Goal: Task Accomplishment & Management: Manage account settings

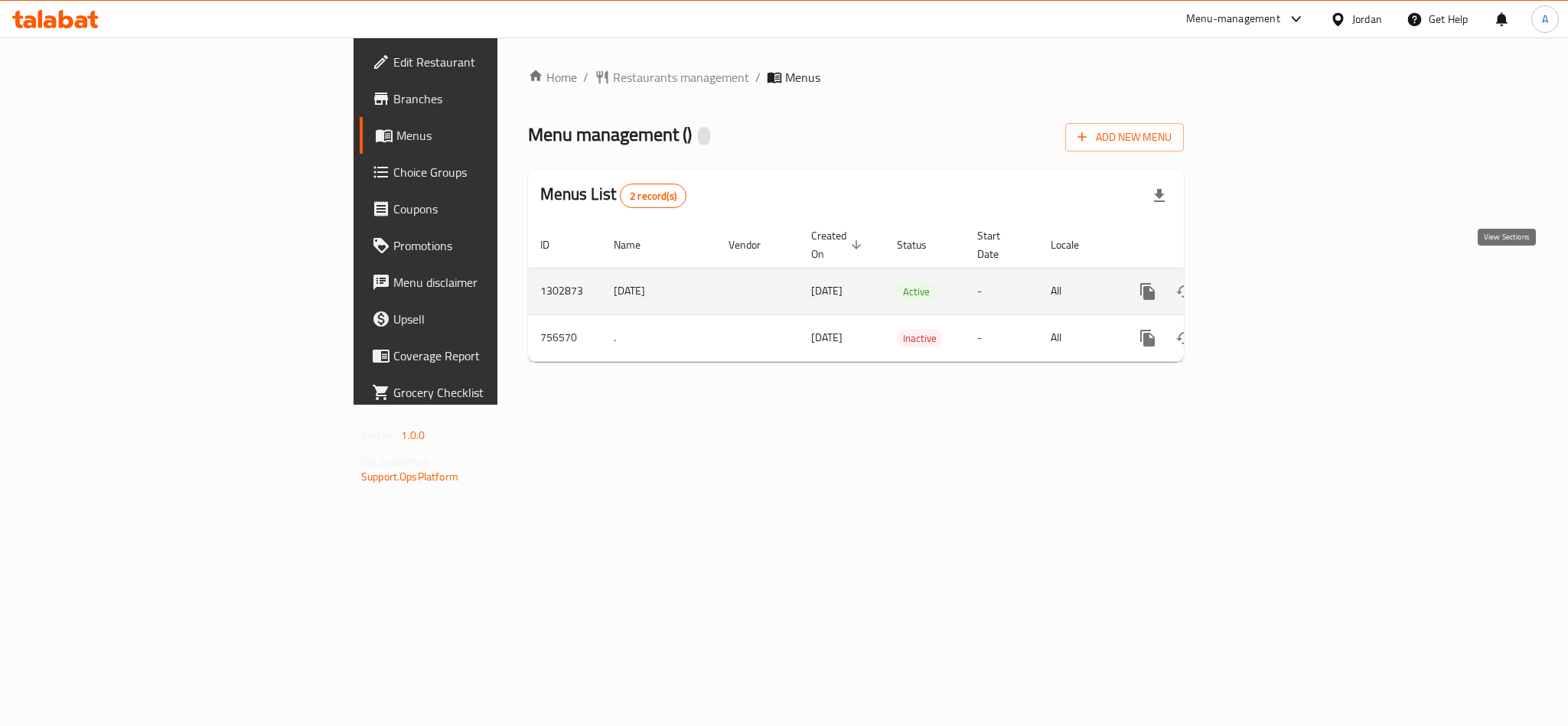
click at [1276, 273] on link "enhanced table" at bounding box center [1258, 292] width 37 height 37
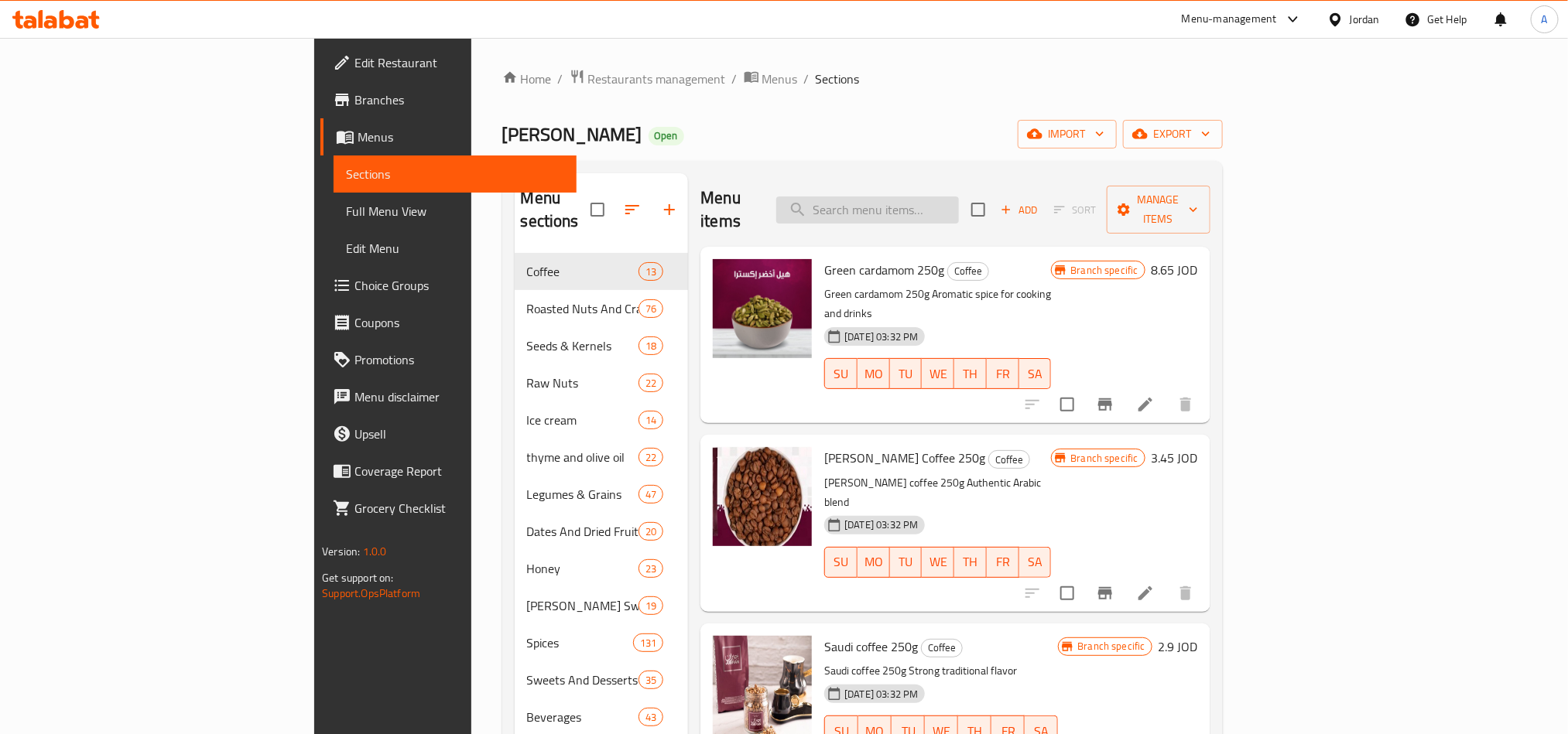
click at [959, 202] on input "search" at bounding box center [866, 210] width 182 height 27
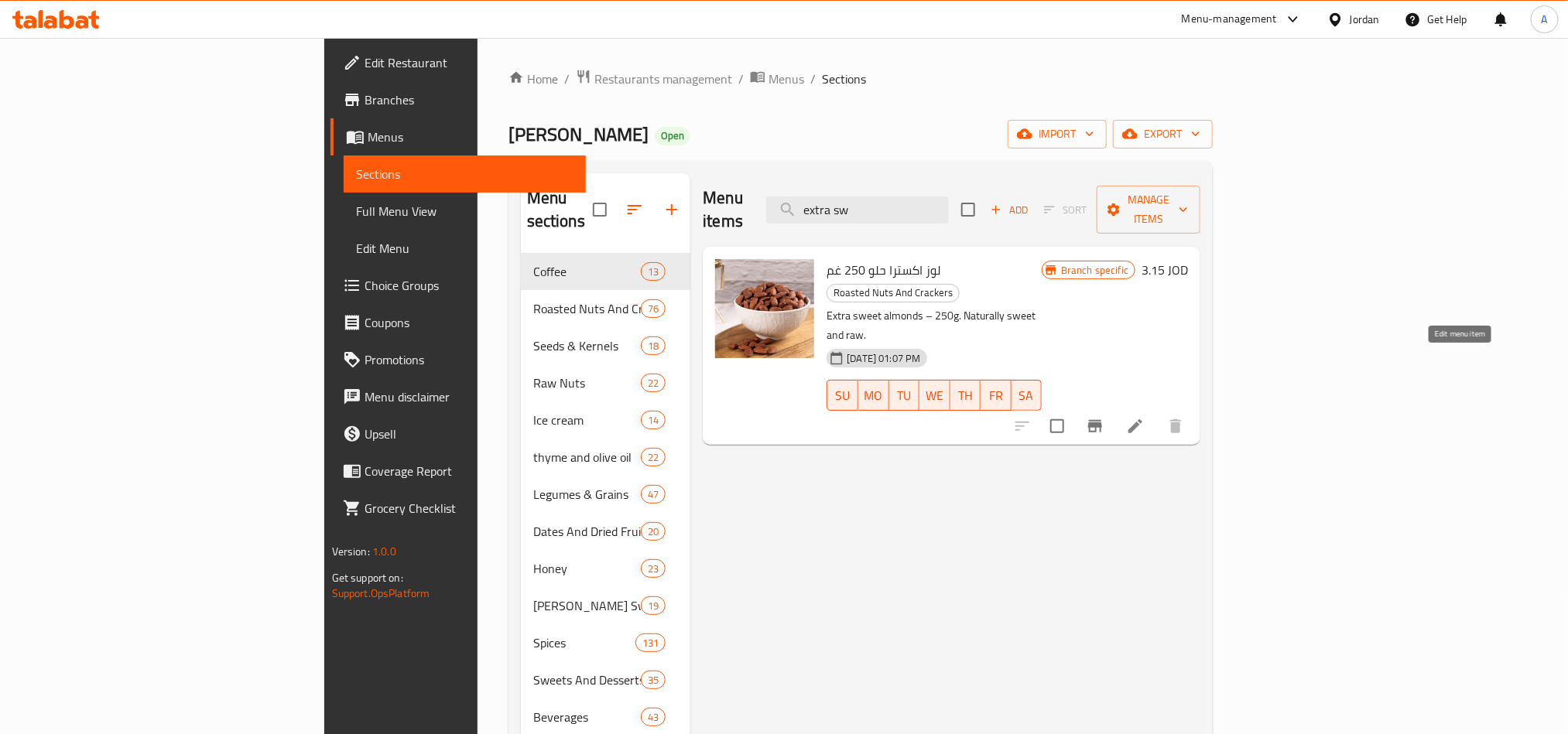
type input "extra sw"
click at [1145, 417] on icon at bounding box center [1134, 426] width 18 height 18
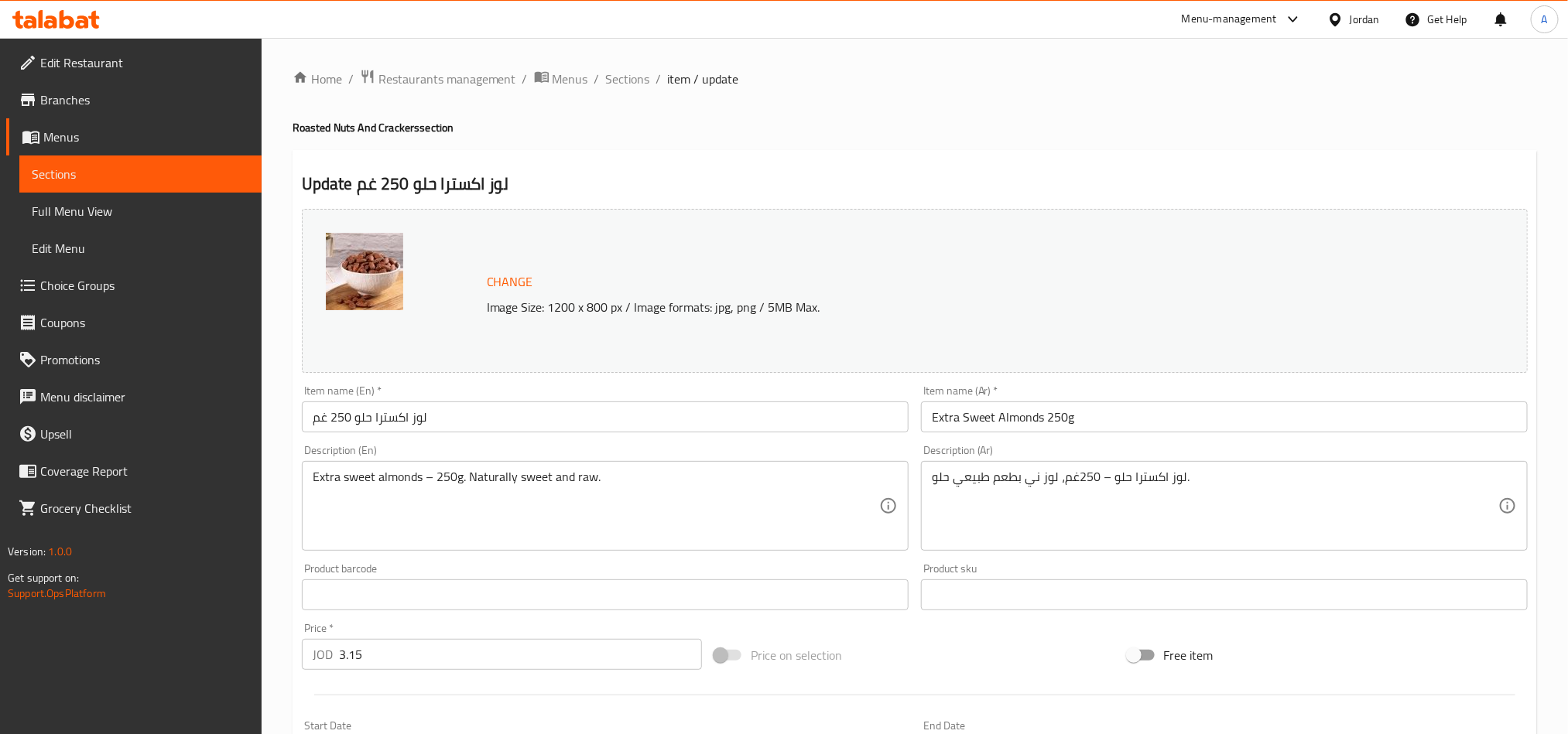
click at [75, 130] on span "Menus" at bounding box center [146, 136] width 206 height 18
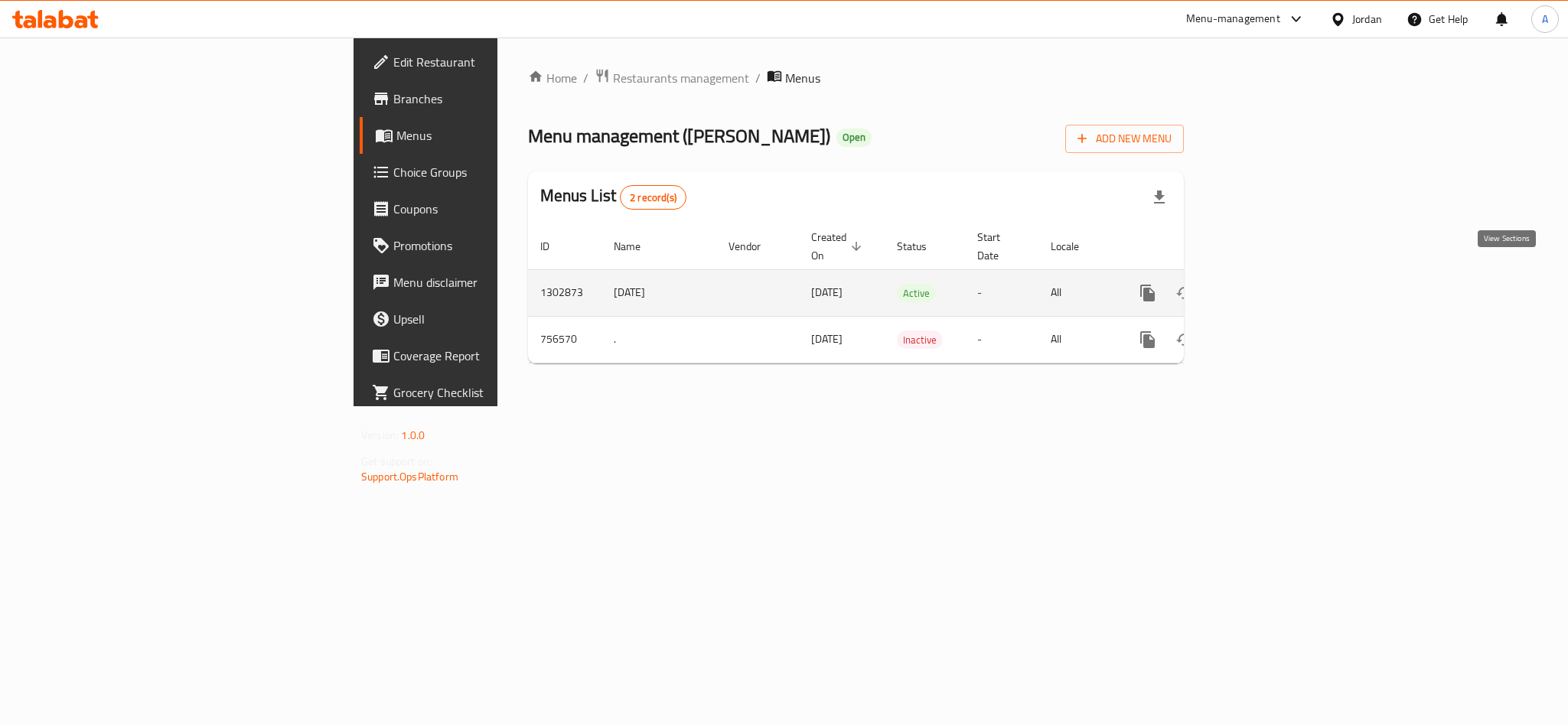
click at [1265, 286] on icon "enhanced table" at bounding box center [1258, 292] width 13 height 13
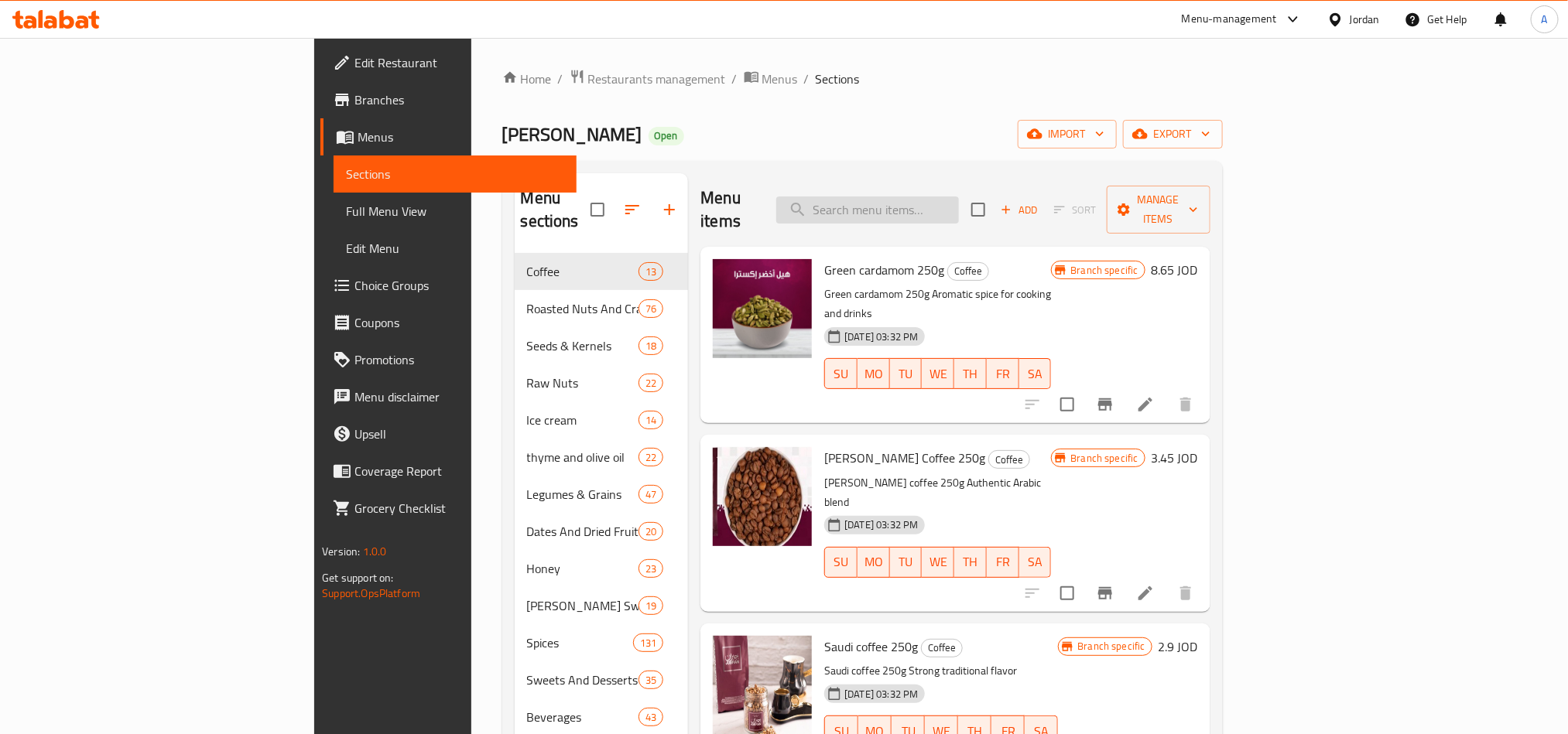
click at [959, 198] on input "search" at bounding box center [866, 210] width 182 height 27
paste input "Jibran Premium Sidr Honey 500g"
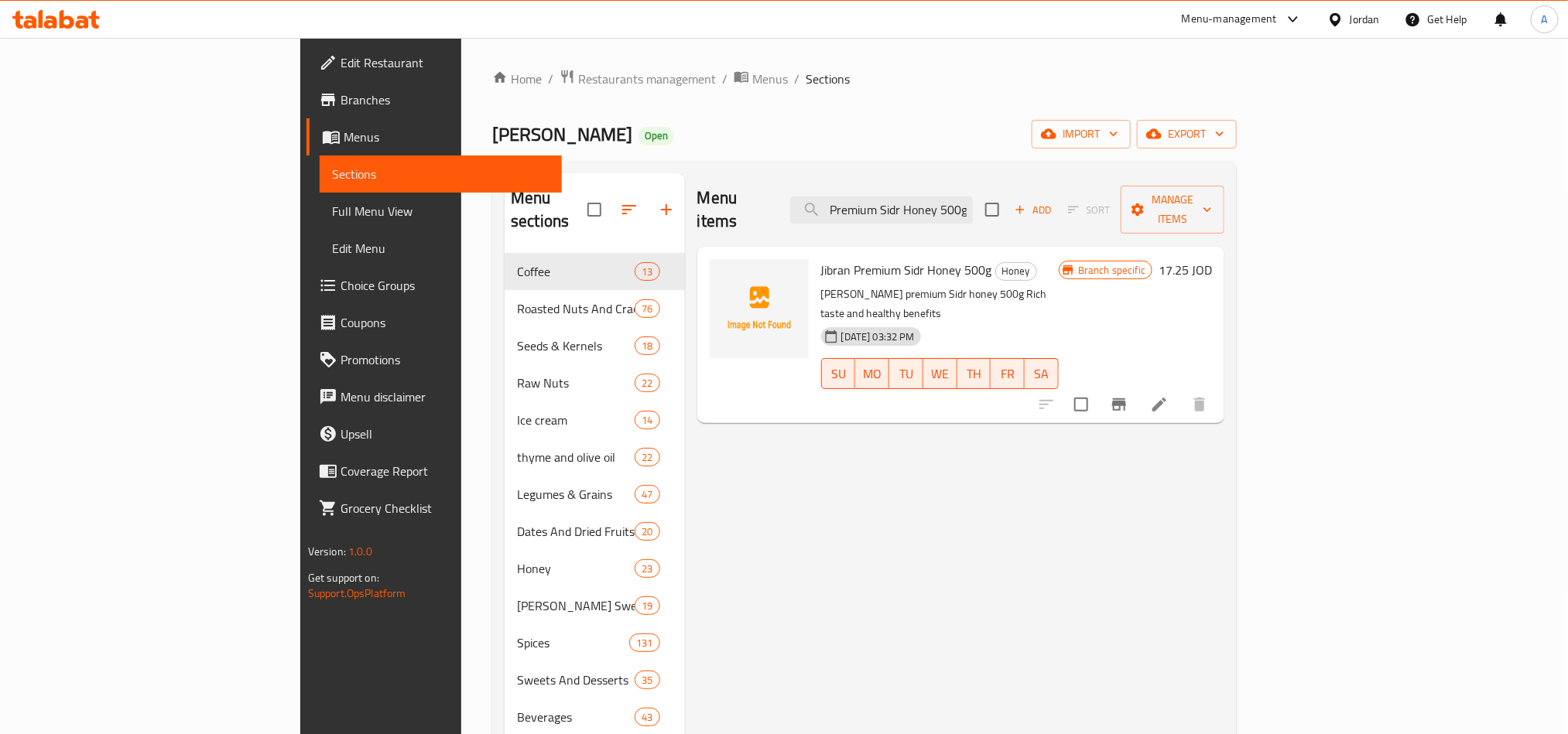
type input "Jibran Premium Sidr Honey 500g"
click at [1181, 390] on li at bounding box center [1158, 404] width 43 height 28
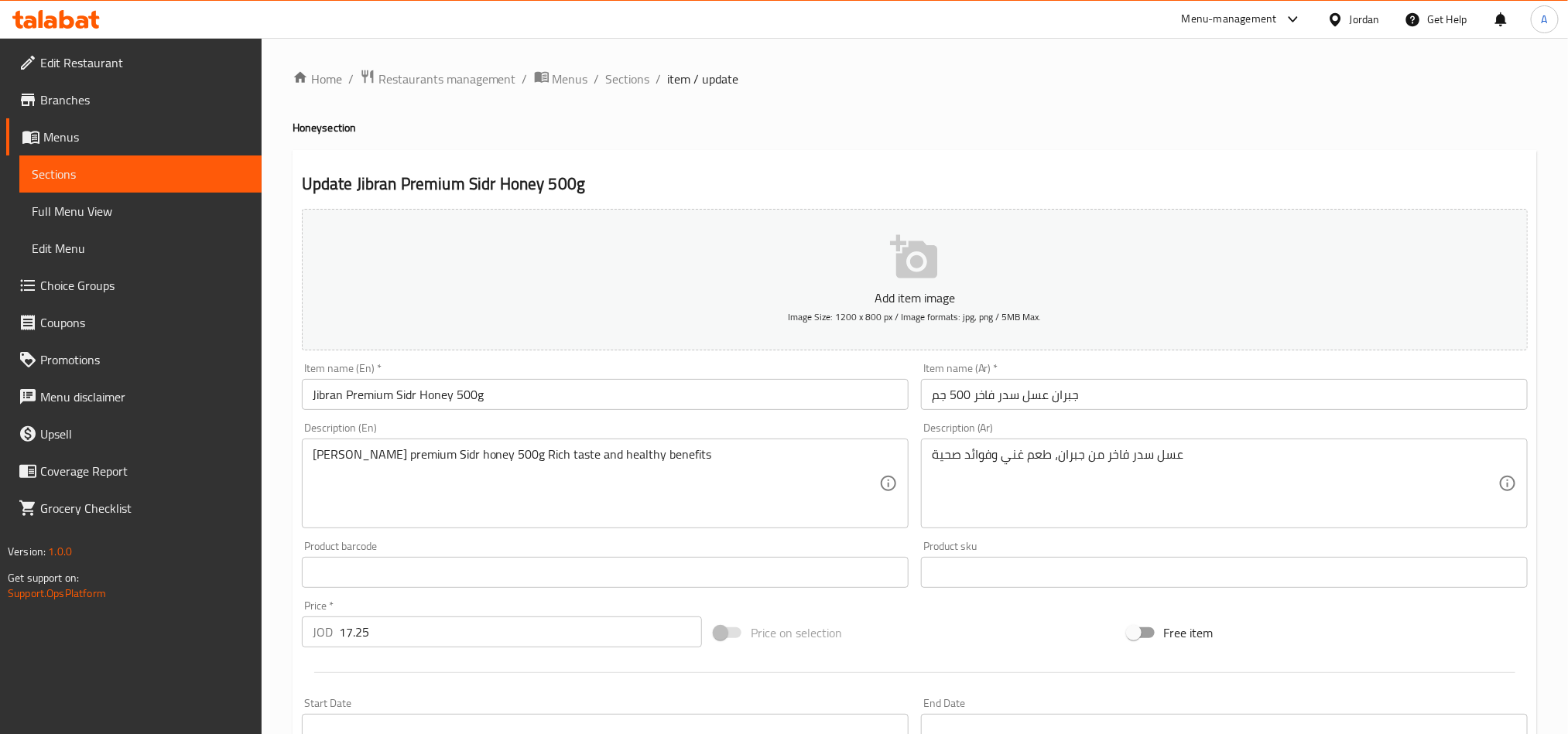
click at [1107, 393] on input "جبران عسل سدر فاخر 500 جم" at bounding box center [1224, 394] width 607 height 31
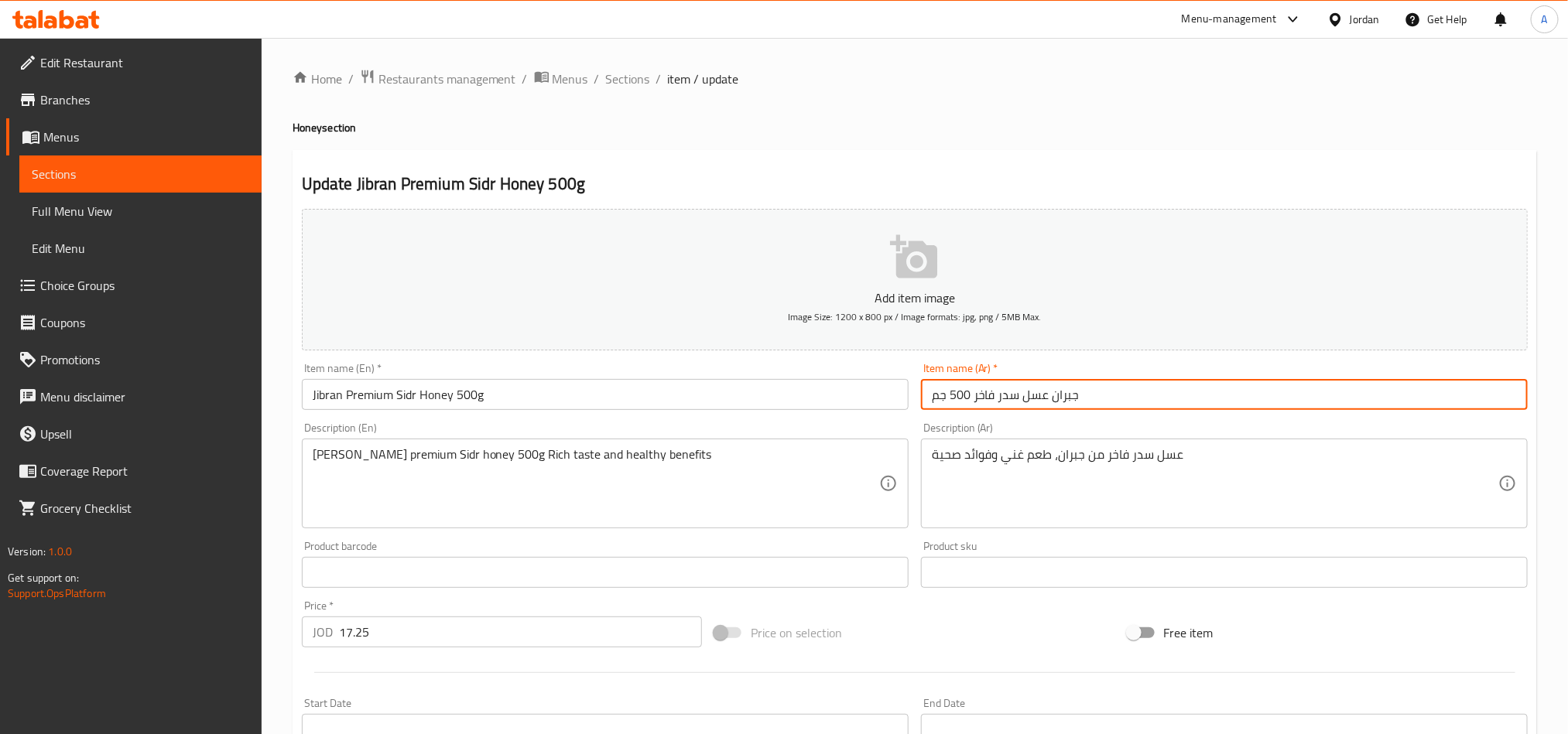
click at [1107, 393] on input "جبران عسل سدر فاخر 500 جم" at bounding box center [1224, 394] width 607 height 31
click at [1036, 131] on h4 "Honey section" at bounding box center [915, 127] width 1244 height 15
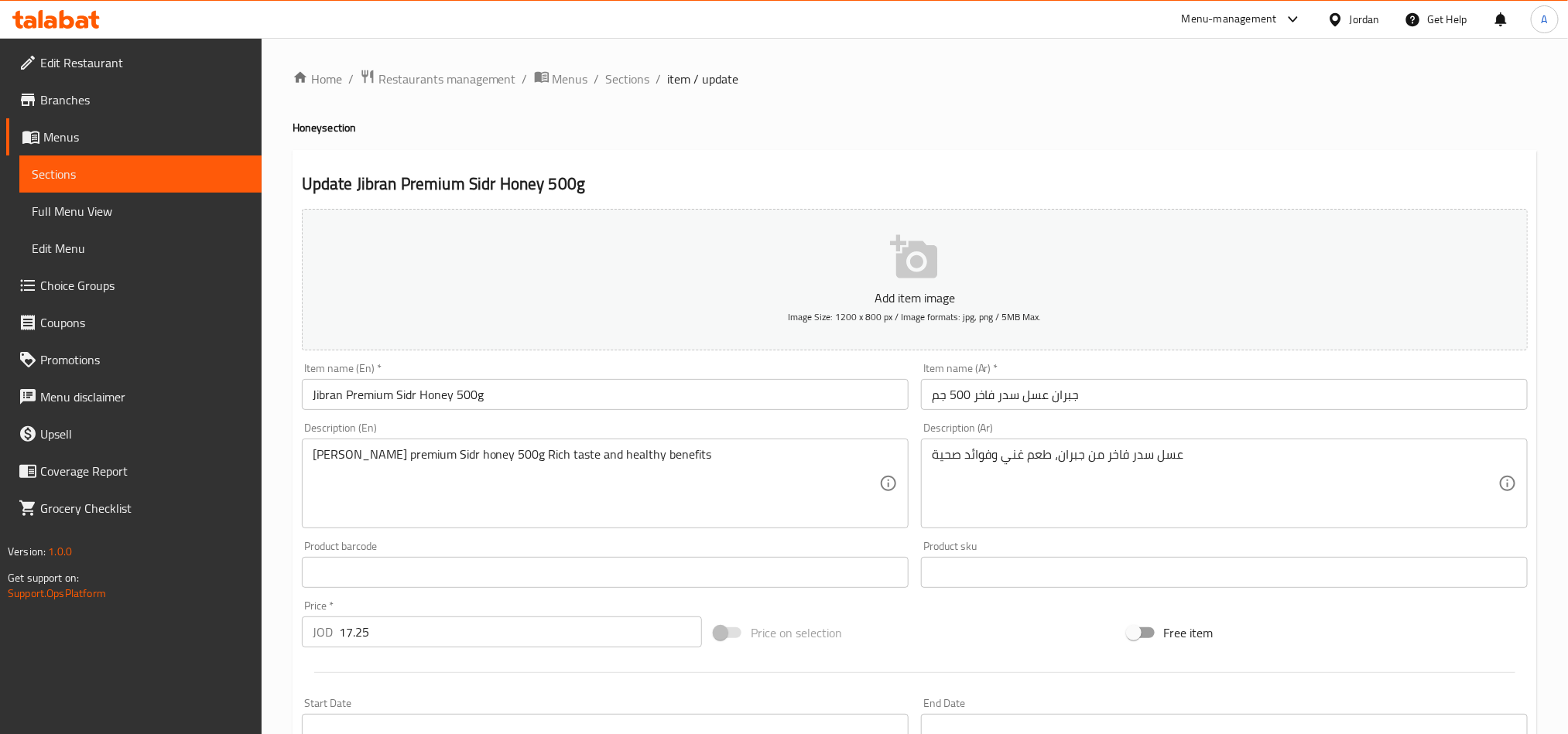
click at [1022, 400] on input "جبران عسل سدر فاخر 500 جم" at bounding box center [1224, 394] width 607 height 31
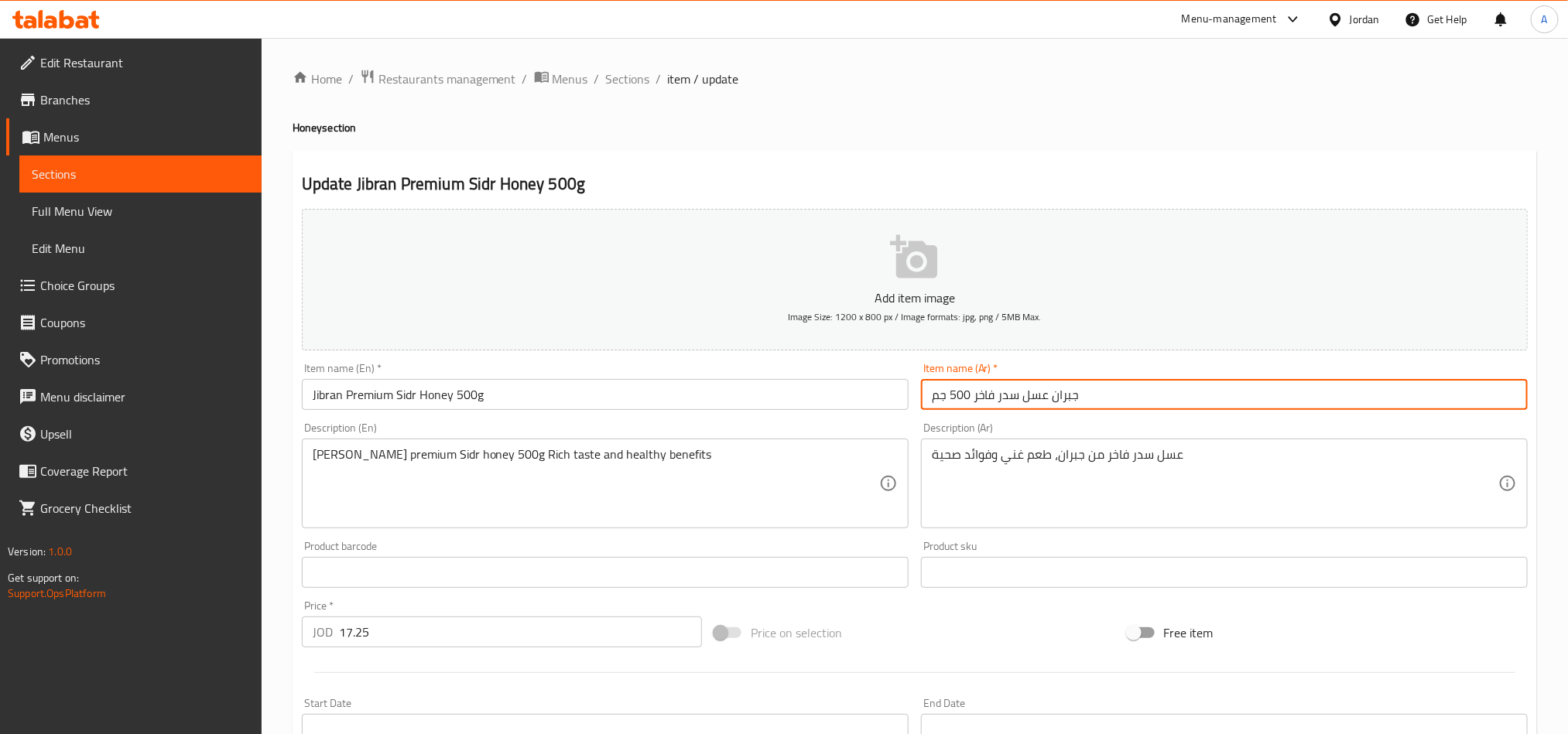
click at [1022, 400] on input "جبران عسل سدر فاخر 500 جم" at bounding box center [1224, 394] width 607 height 31
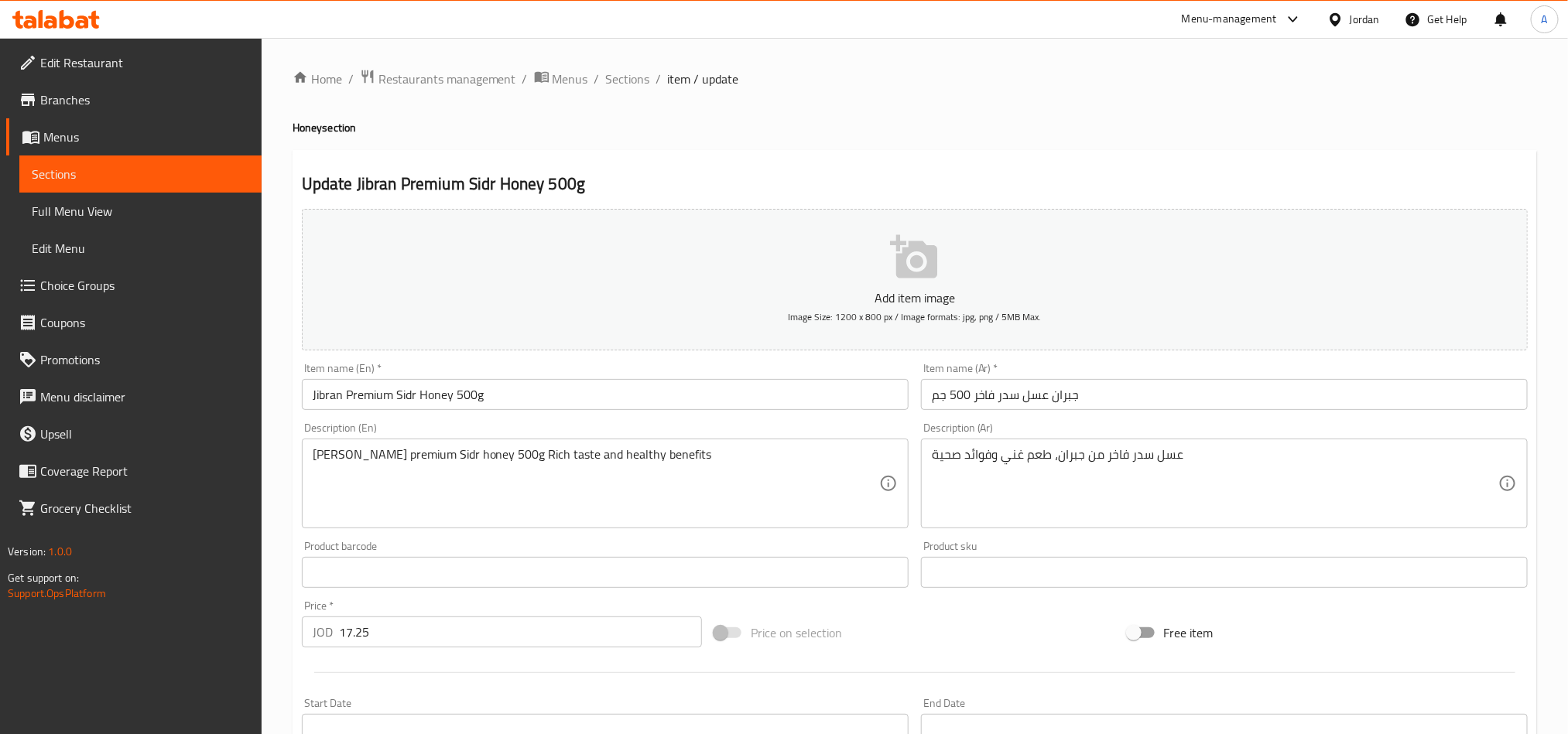
click at [1003, 402] on input "جبران عسل سدر فاخر 500 جم" at bounding box center [1224, 394] width 607 height 31
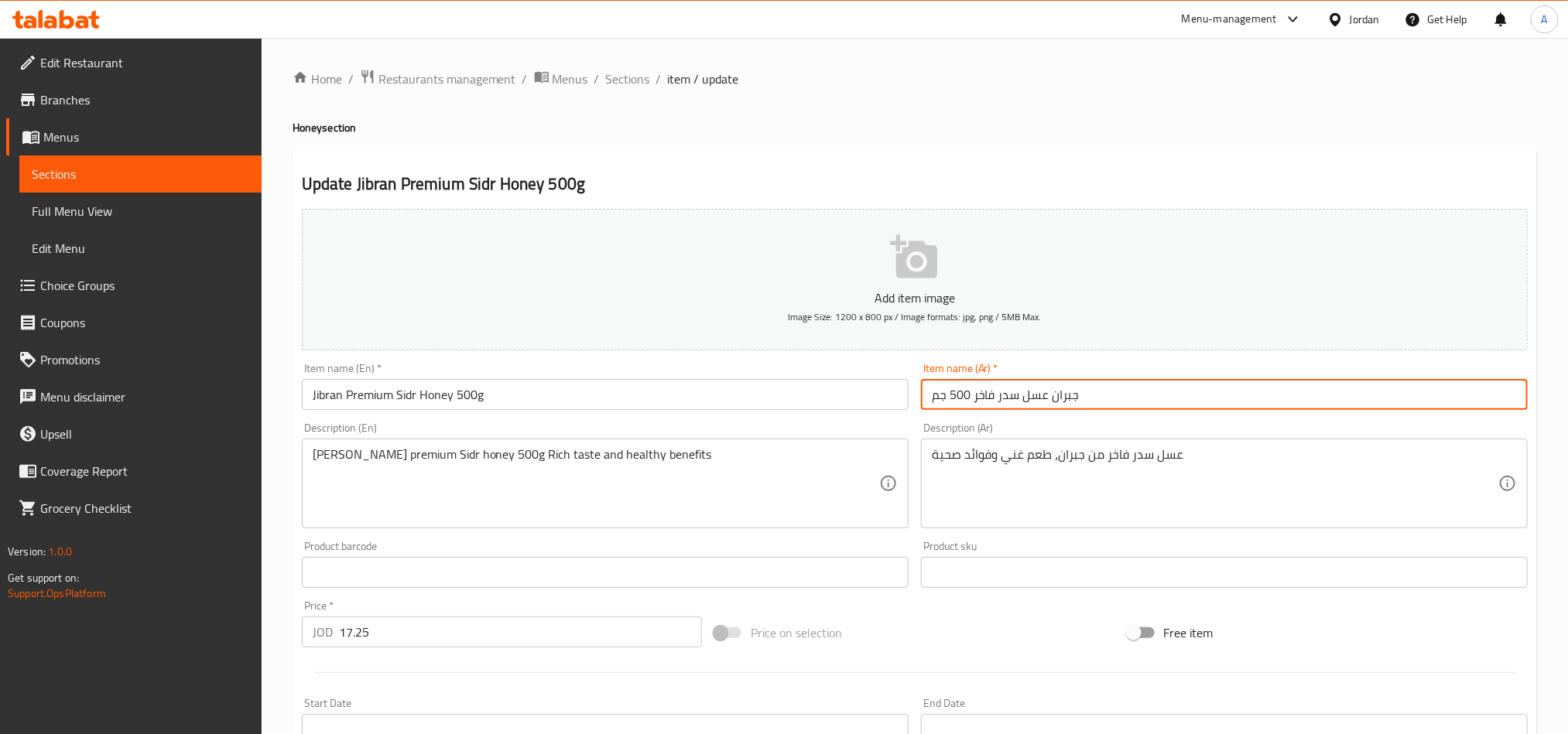
click at [1003, 402] on input "جبران عسل سدر فاخر 500 جم" at bounding box center [1224, 394] width 607 height 31
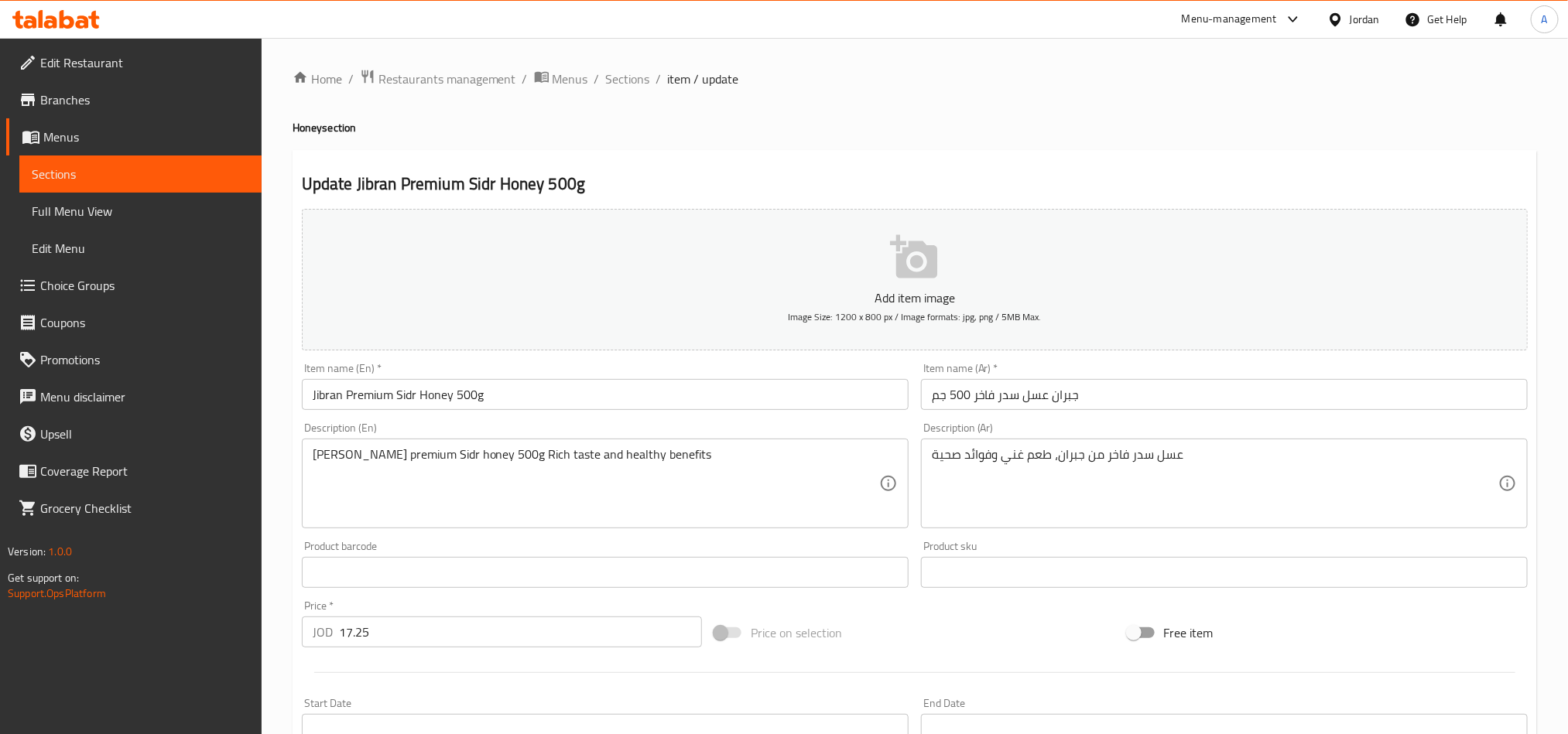
click at [74, 12] on icon at bounding box center [56, 18] width 88 height 18
